Goal: Task Accomplishment & Management: Use online tool/utility

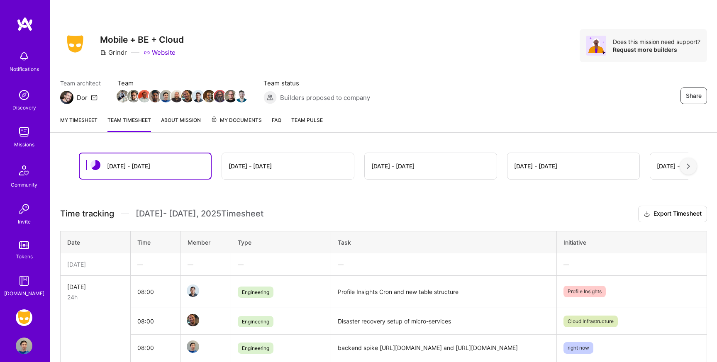
scroll to position [122, 0]
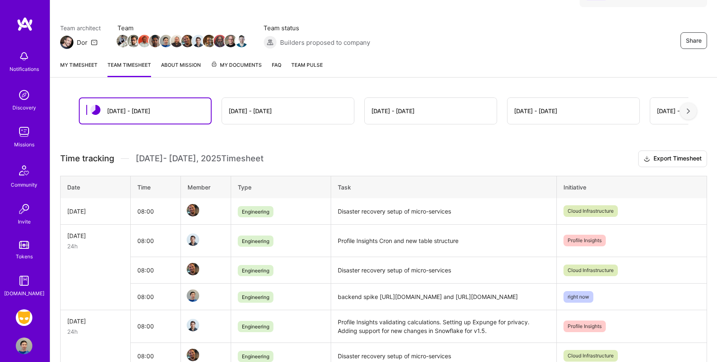
scroll to position [39, 0]
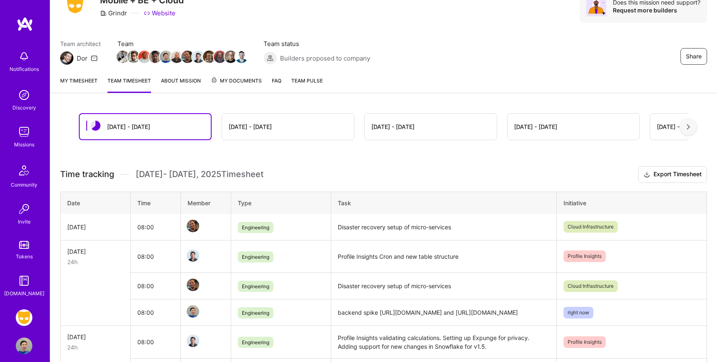
drag, startPoint x: 467, startPoint y: 320, endPoint x: 338, endPoint y: 309, distance: 129.9
click at [338, 309] on td "backend spike [URL][DOMAIN_NAME] and [URL][DOMAIN_NAME]" at bounding box center [443, 312] width 225 height 27
copy td "backend spike [URL][DOMAIN_NAME] and [URL][DOMAIN_NAME]"
click at [78, 81] on link "My timesheet" at bounding box center [78, 84] width 37 height 17
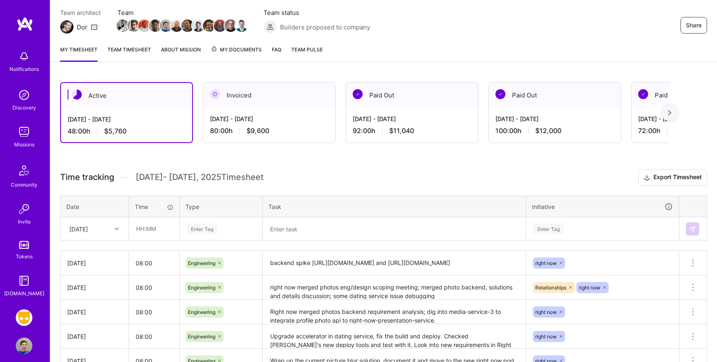
scroll to position [102, 0]
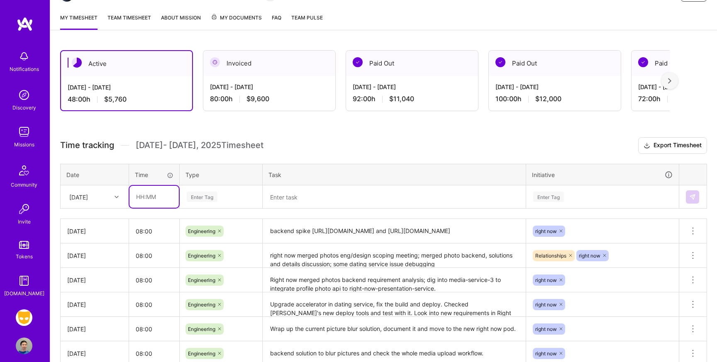
click at [154, 196] on input "text" at bounding box center [153, 197] width 49 height 22
type input "08:00"
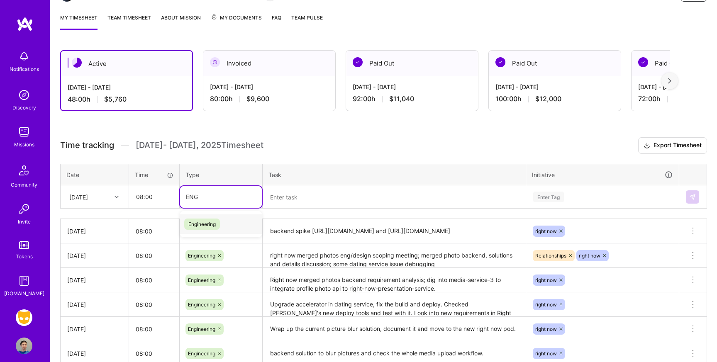
type input "ENGI"
click at [226, 225] on div "Engineering" at bounding box center [221, 223] width 82 height 19
click at [358, 199] on textarea at bounding box center [393, 197] width 261 height 22
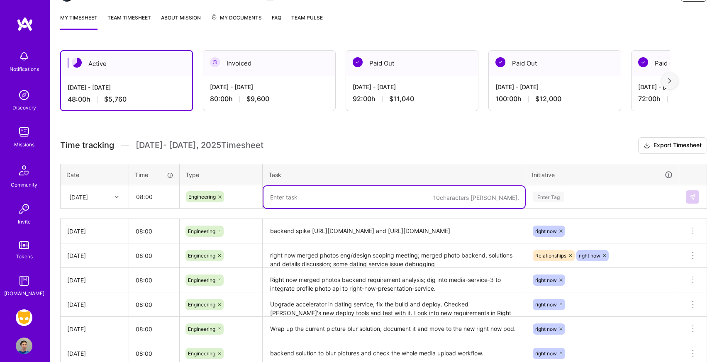
paste textarea "backend spike [URL][DOMAIN_NAME] and [URL][DOMAIN_NAME]"
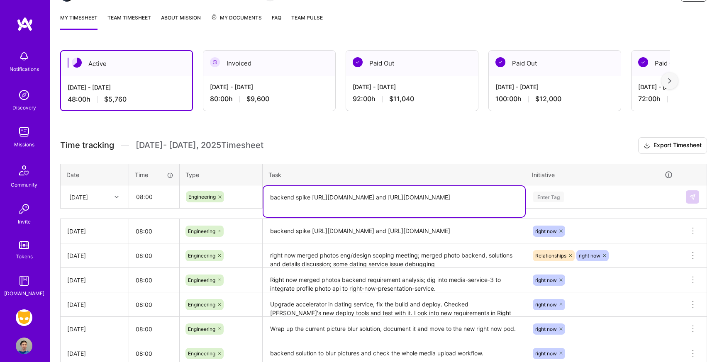
click at [270, 196] on textarea "backend spike [URL][DOMAIN_NAME] and [URL][DOMAIN_NAME]" at bounding box center [393, 201] width 261 height 31
type textarea "continue backend spike [URL][DOMAIN_NAME] and [URL][DOMAIN_NAME]"
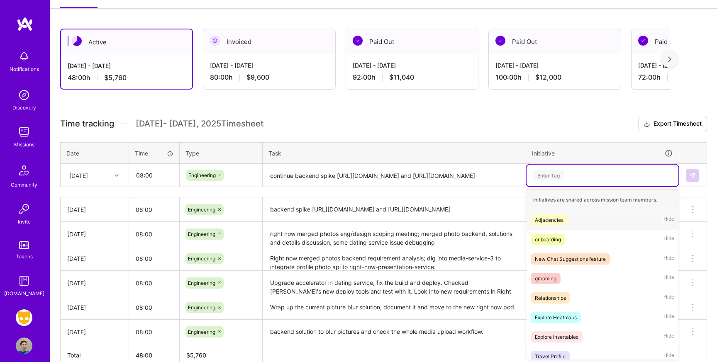
scroll to position [124, 0]
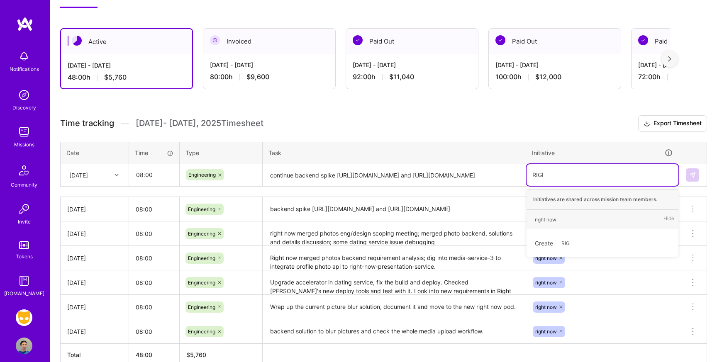
type input "RIGHT"
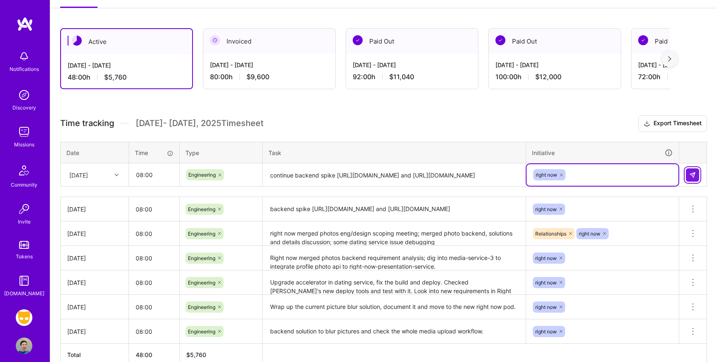
click at [689, 173] on img at bounding box center [692, 175] width 7 height 7
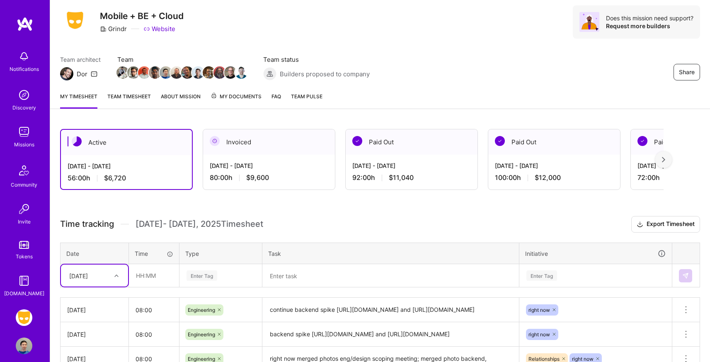
scroll to position [0, 0]
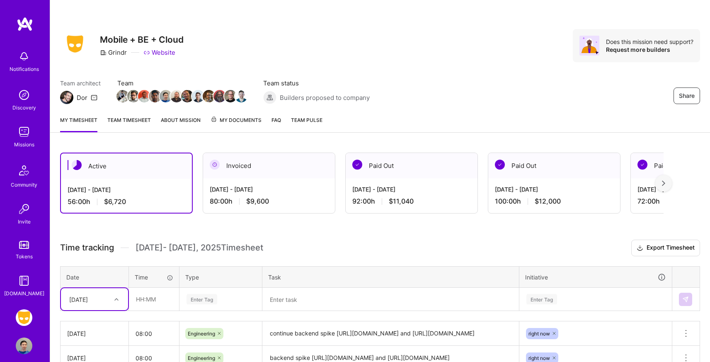
click at [134, 122] on link "Team timesheet" at bounding box center [129, 124] width 44 height 17
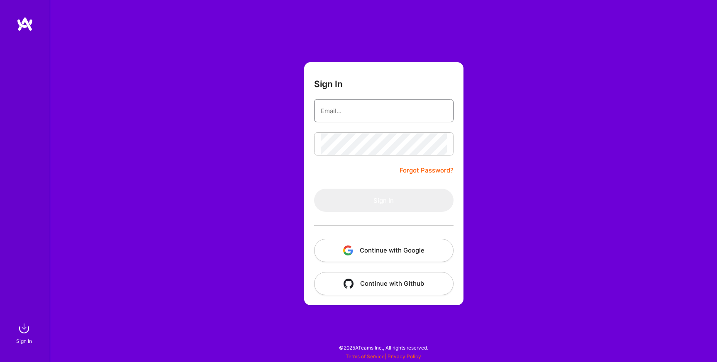
type input "[EMAIL_ADDRESS][DOMAIN_NAME]"
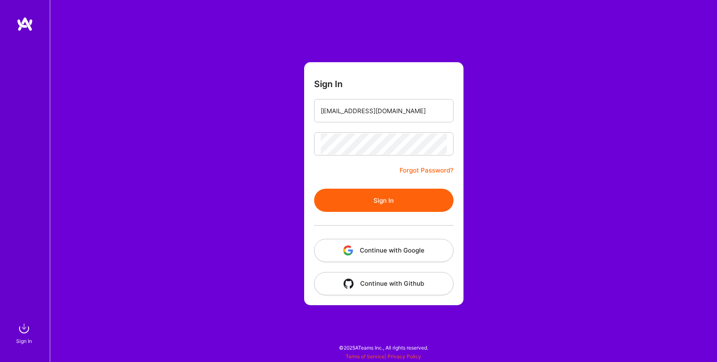
click at [369, 200] on button "Sign In" at bounding box center [383, 200] width 139 height 23
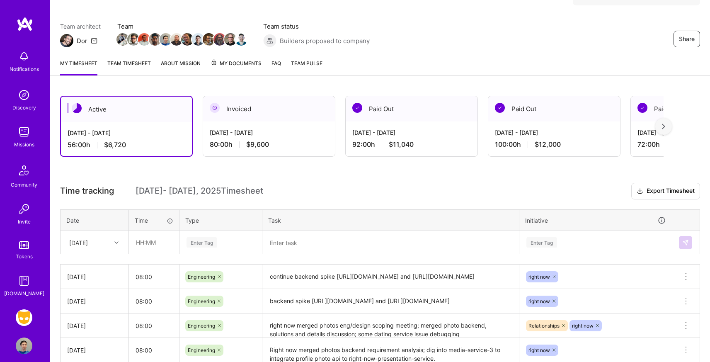
scroll to position [52, 0]
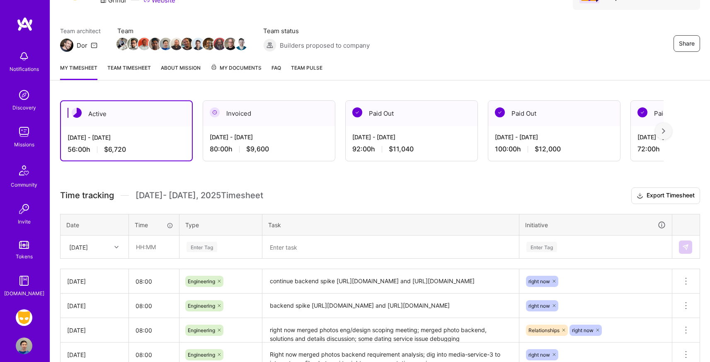
click at [134, 72] on link "Team timesheet" at bounding box center [129, 71] width 44 height 17
